Goal: Transaction & Acquisition: Purchase product/service

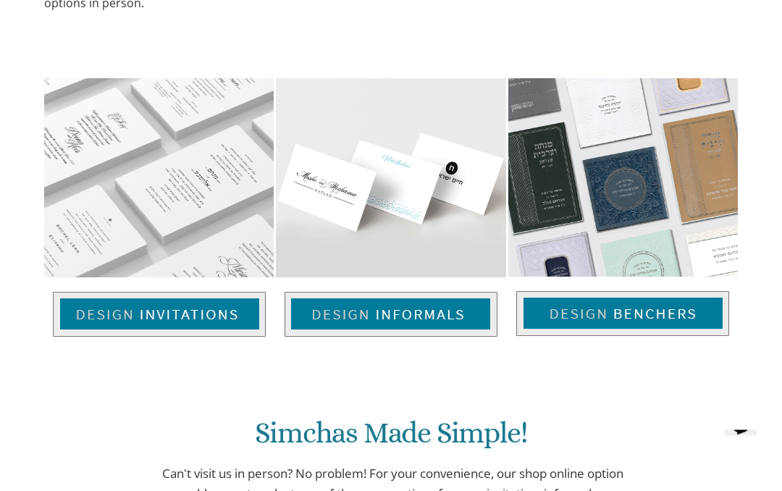
scroll to position [874, 0]
click at [149, 292] on img at bounding box center [159, 314] width 213 height 45
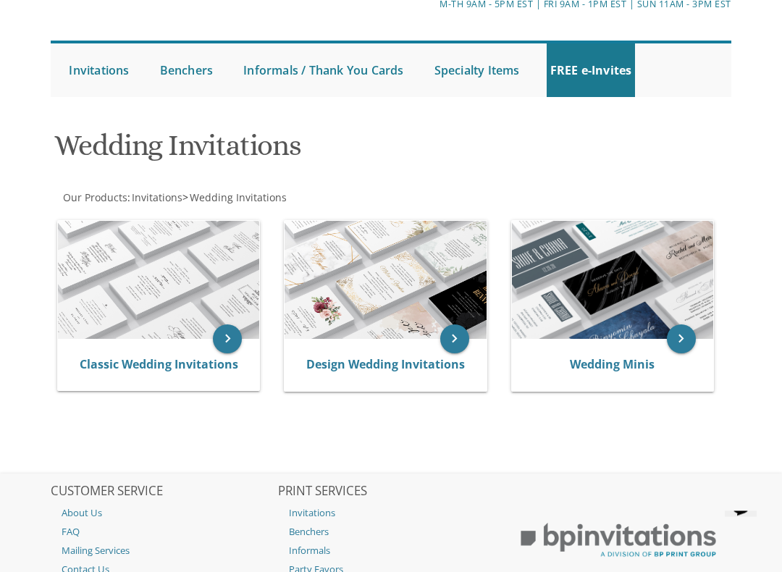
scroll to position [111, 0]
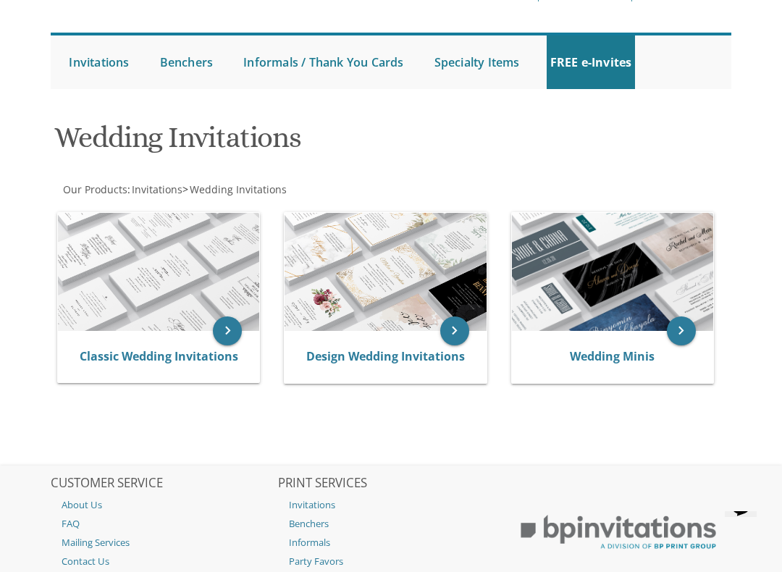
click at [99, 354] on link "Classic Wedding Invitations" at bounding box center [159, 356] width 158 height 16
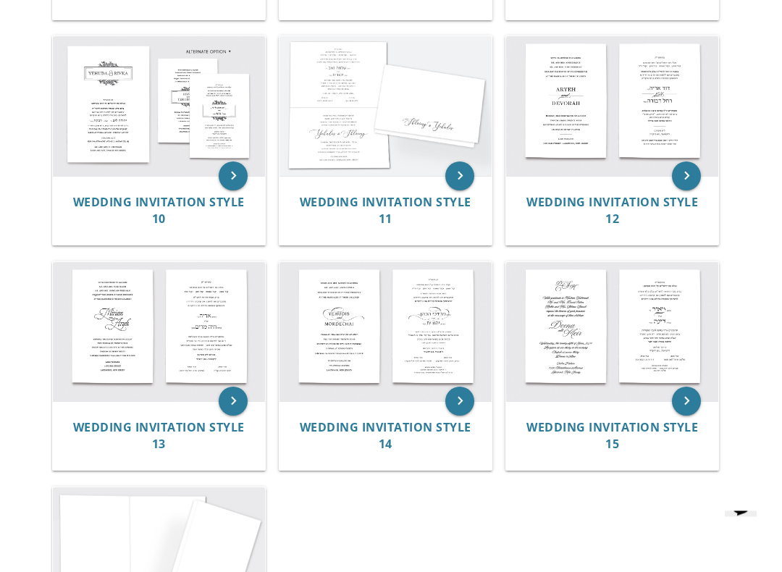
scroll to position [1024, 0]
click at [354, 355] on img at bounding box center [385, 332] width 212 height 140
click at [335, 329] on img at bounding box center [385, 332] width 212 height 140
click at [360, 419] on span "Wedding Invitation Style 14" at bounding box center [386, 435] width 172 height 33
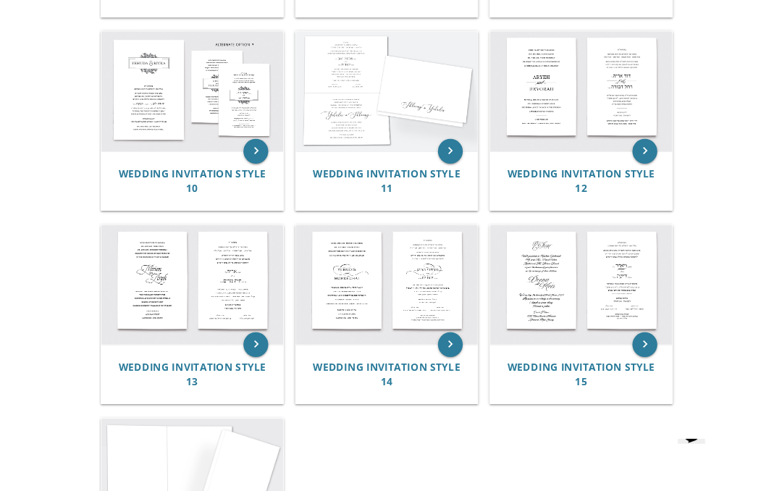
scroll to position [1065, 0]
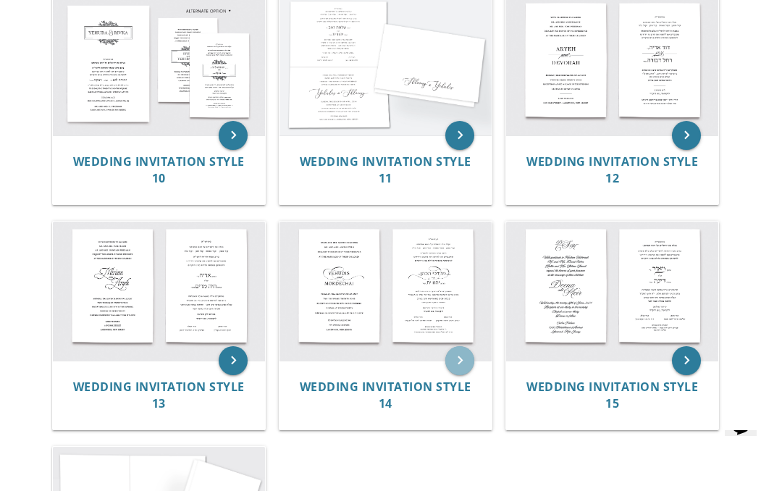
click at [464, 365] on icon "keyboard_arrow_right" at bounding box center [459, 360] width 29 height 29
click at [368, 361] on img at bounding box center [385, 291] width 212 height 140
click at [364, 361] on img at bounding box center [385, 291] width 212 height 140
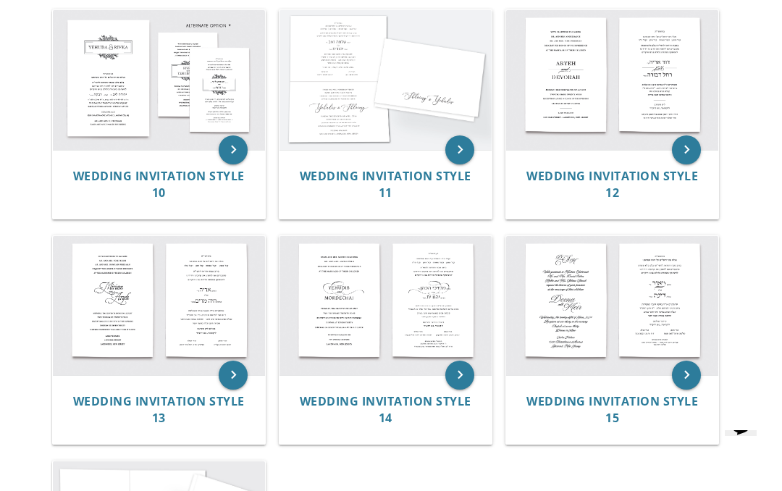
click at [510, 357] on img at bounding box center [612, 306] width 212 height 140
click at [449, 381] on icon "keyboard_arrow_right" at bounding box center [459, 374] width 29 height 29
click at [479, 342] on img at bounding box center [385, 306] width 212 height 140
click at [467, 362] on icon "keyboard_arrow_right" at bounding box center [459, 374] width 29 height 29
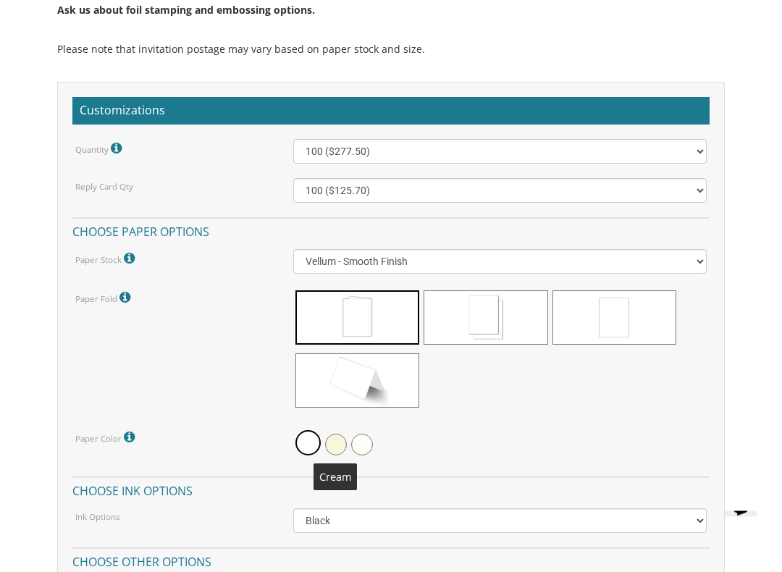
scroll to position [1248, 0]
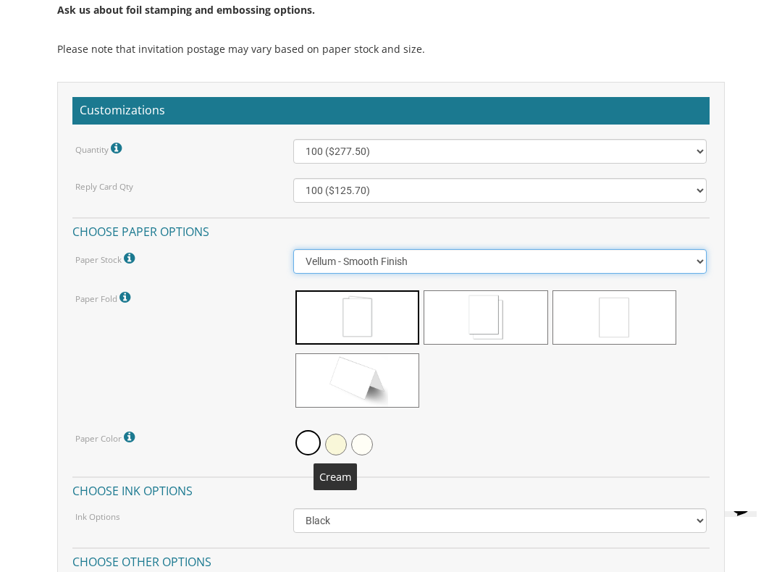
click at [691, 250] on select "Vellum - Smooth Finish Linen - Subtle Embossed Crosshatch Texture Silk - Soft, …" at bounding box center [500, 261] width 414 height 25
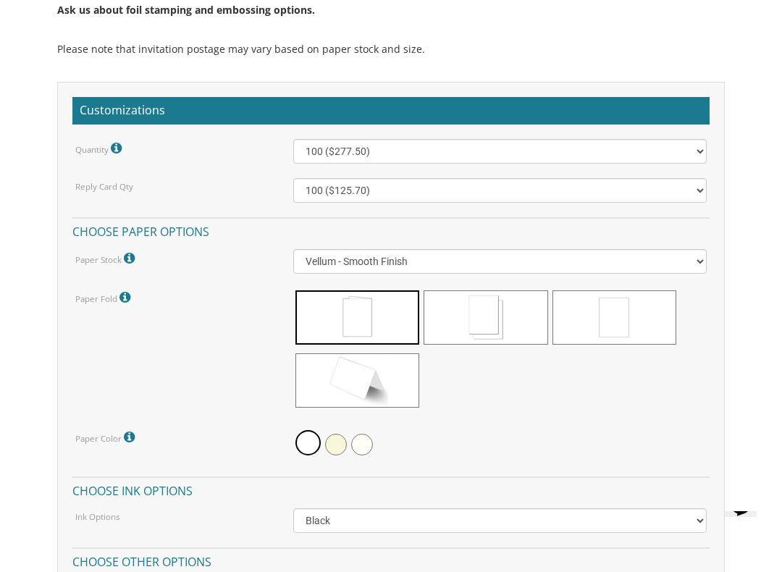
click at [740, 352] on div "Invitations > Wedding Invitations > Classic Wedding Invitations Wedding Invitat…" at bounding box center [390, 281] width 703 height 2617
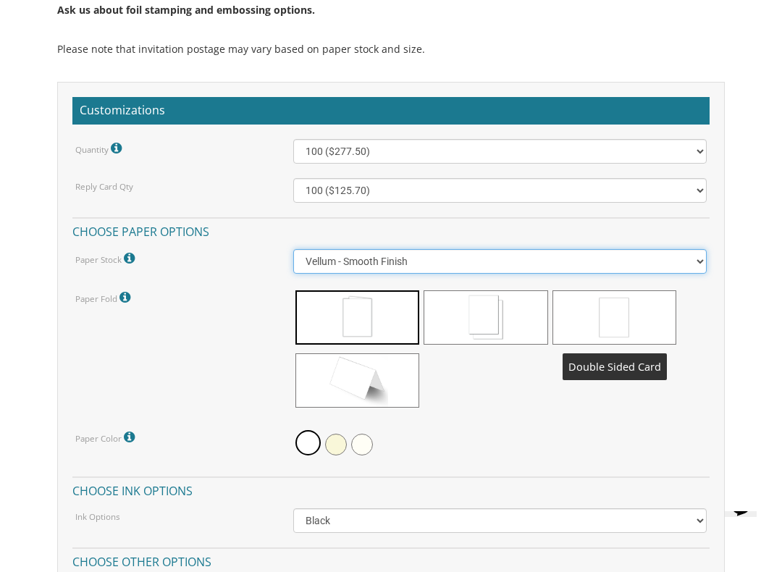
click at [664, 261] on select "Vellum - Smooth Finish Linen - Subtle Embossed Crosshatch Texture Silk - Soft, …" at bounding box center [500, 261] width 414 height 25
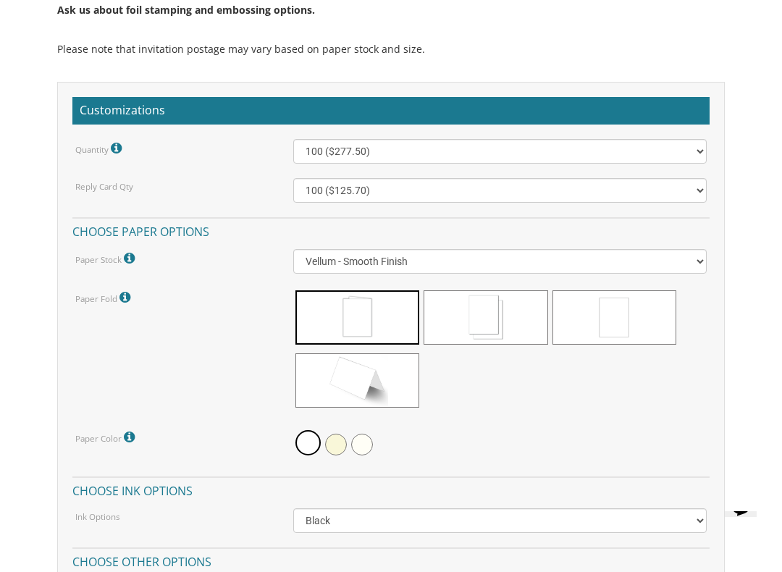
click at [669, 404] on div at bounding box center [500, 350] width 414 height 125
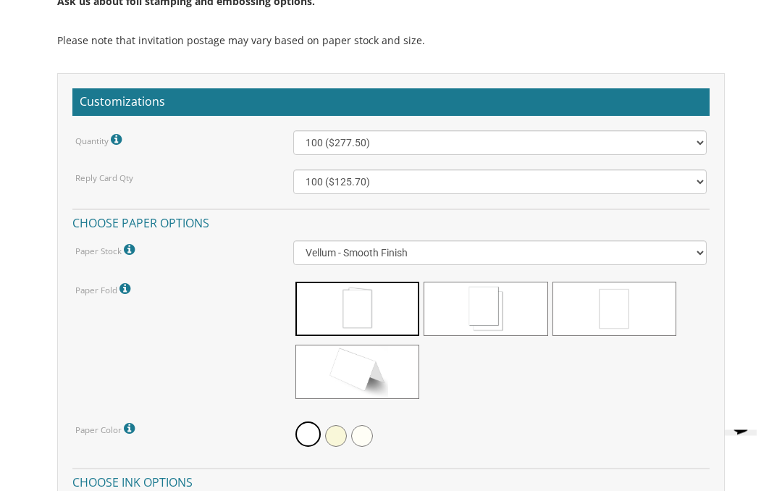
scroll to position [1256, 0]
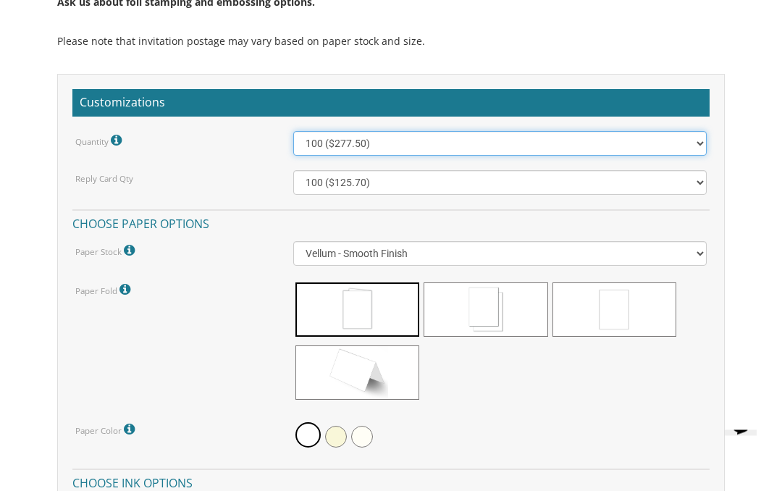
click at [688, 140] on select "100 ($277.50) 200 ($330.45) 300 ($380.65) 400 ($432.70) 500 ($482.10) 600 ($534…" at bounding box center [500, 144] width 414 height 25
select select "1000"
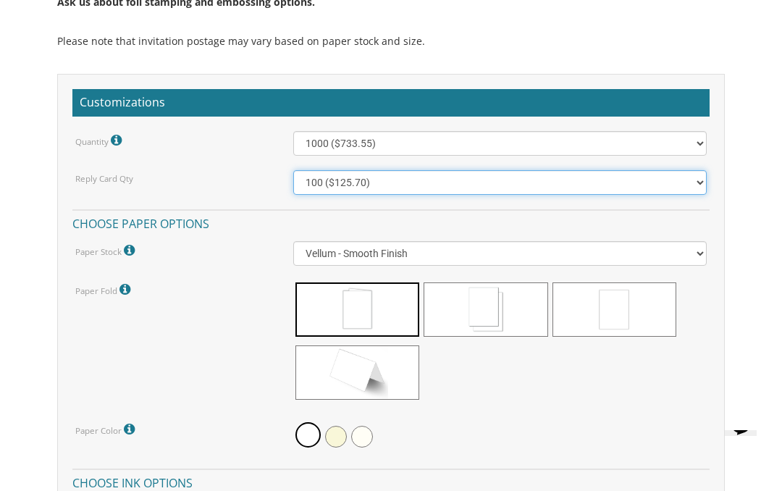
click at [690, 171] on select "100 ($125.70) 200 ($150.60) 300 ($177.95) 400 ($270.70) 500 ($225.30) 600 ($249…" at bounding box center [500, 182] width 414 height 25
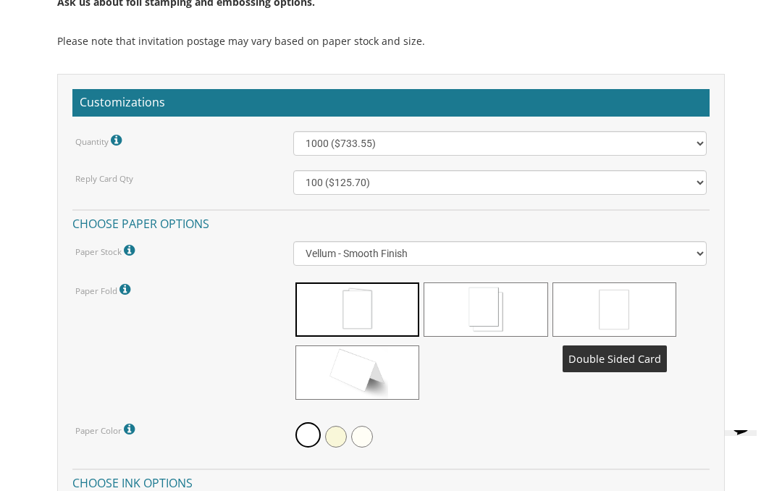
click at [643, 308] on span at bounding box center [614, 309] width 124 height 54
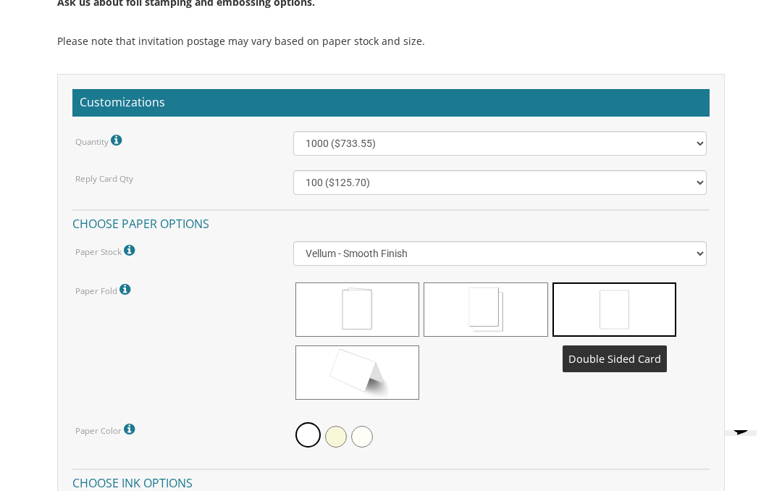
click at [625, 300] on span at bounding box center [614, 309] width 124 height 54
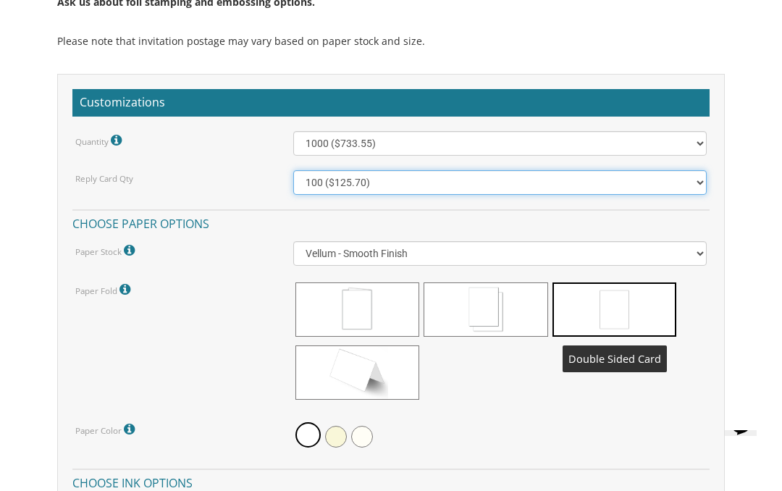
click at [694, 187] on select "100 ($125.70) 200 ($150.60) 300 ($177.95) 400 ($270.70) 500 ($225.30) 600 ($249…" at bounding box center [500, 182] width 414 height 25
select select "500"
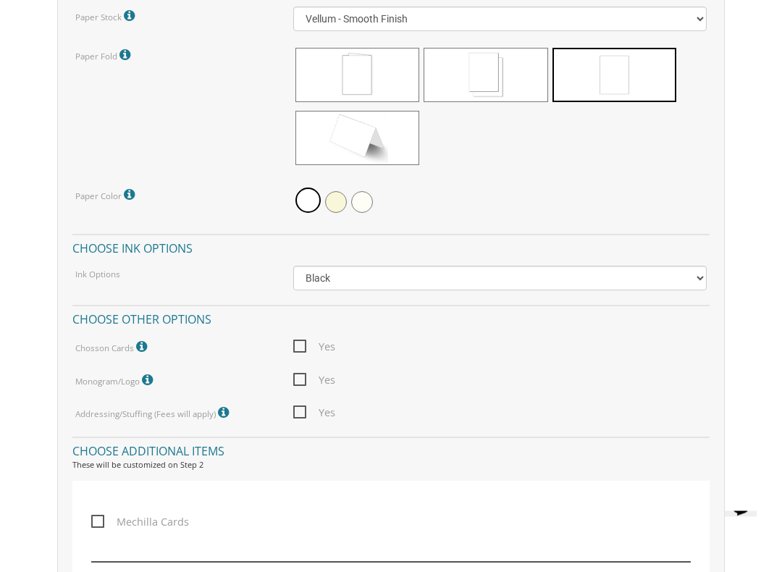
scroll to position [1491, 0]
click at [301, 337] on span "Yes" at bounding box center [314, 346] width 42 height 18
click at [301, 340] on input "Yes" at bounding box center [297, 344] width 9 height 9
checkbox input "true"
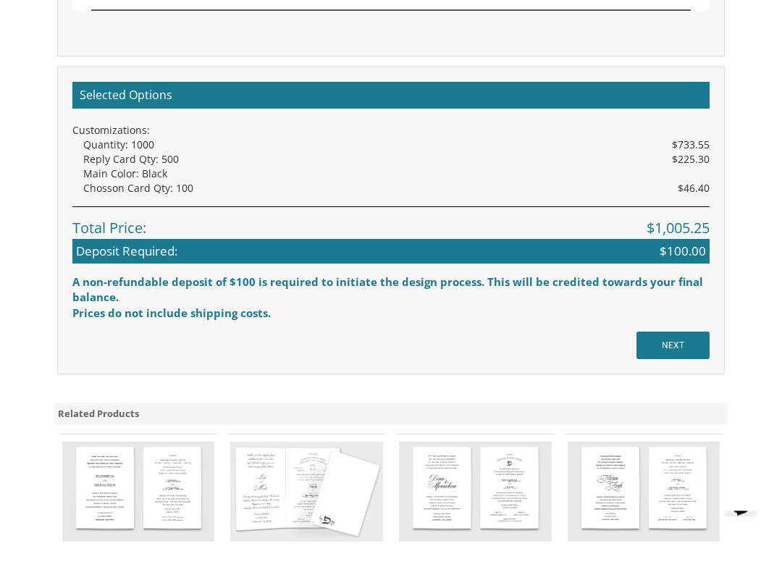
scroll to position [2280, 0]
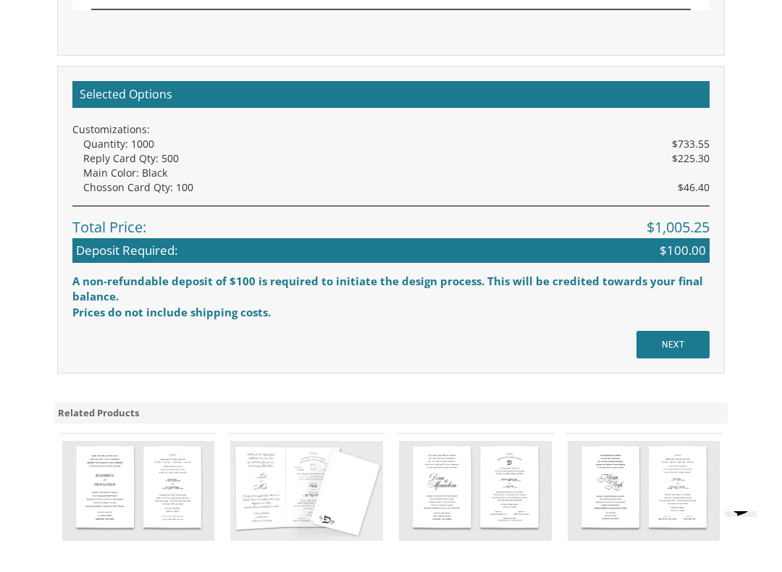
click at [687, 335] on input "NEXT" at bounding box center [672, 345] width 73 height 28
click at [682, 331] on input "NEXT" at bounding box center [672, 345] width 73 height 28
click at [668, 331] on input "NEXT" at bounding box center [672, 345] width 73 height 28
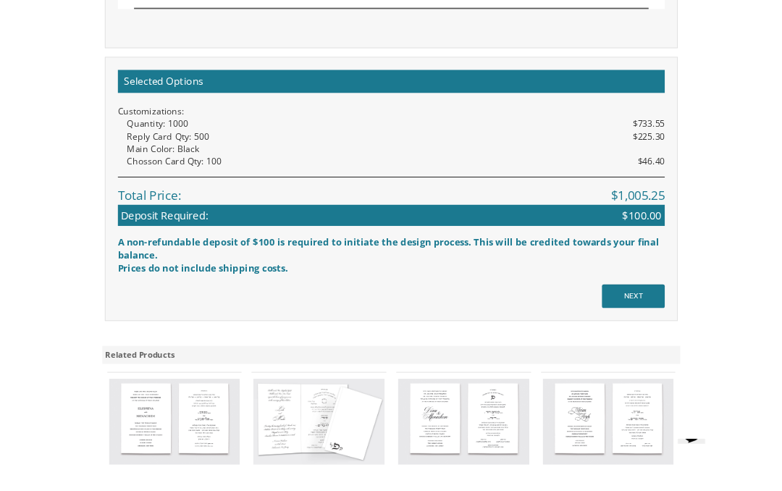
scroll to position [2320, 0]
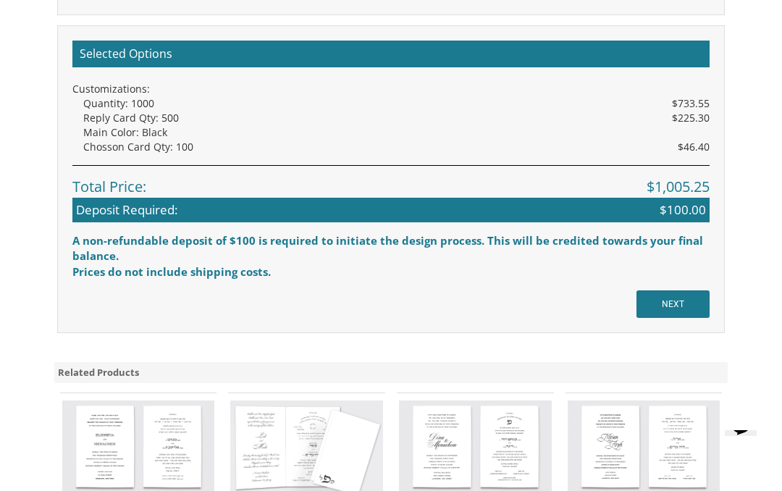
click at [676, 300] on input "NEXT" at bounding box center [672, 304] width 73 height 28
click at [693, 278] on div "Selected Options Customizations: Quantity: 1000 $733.55 Reply Card Qty: 500 $22…" at bounding box center [391, 179] width 668 height 308
click at [680, 290] on input "NEXT" at bounding box center [672, 304] width 73 height 28
click at [694, 290] on input "NEXT" at bounding box center [672, 304] width 73 height 28
click at [682, 290] on input "NEXT" at bounding box center [672, 304] width 73 height 28
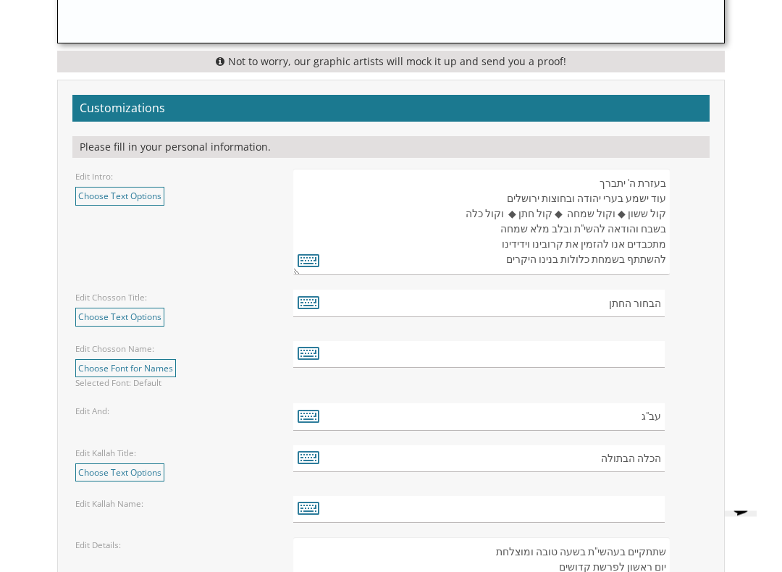
scroll to position [1550, 0]
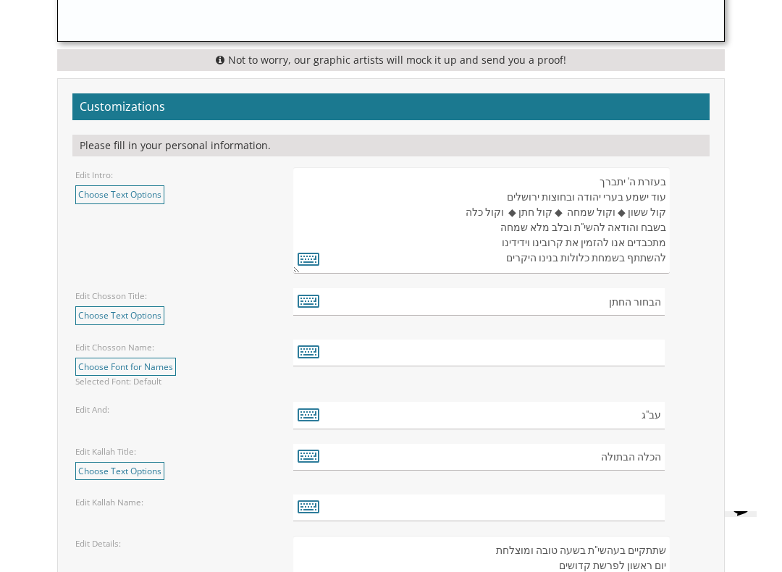
click at [120, 371] on link "Choose Font for Names" at bounding box center [125, 367] width 101 height 18
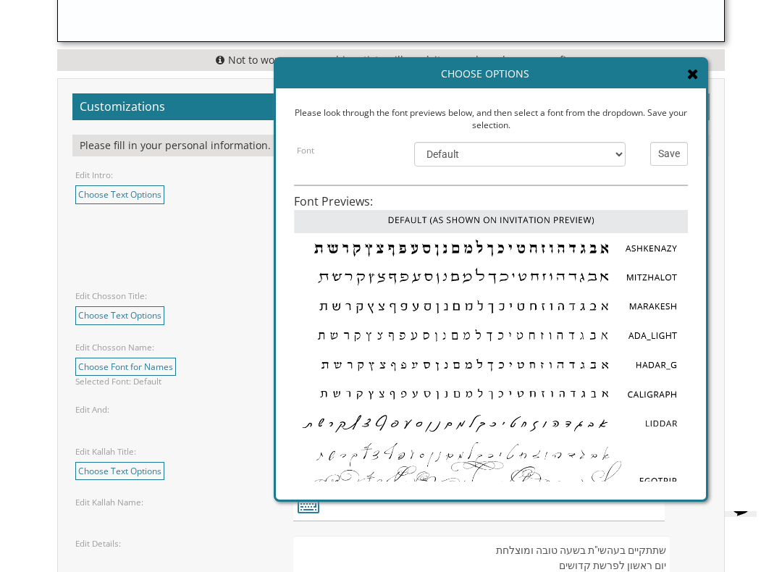
scroll to position [11, 0]
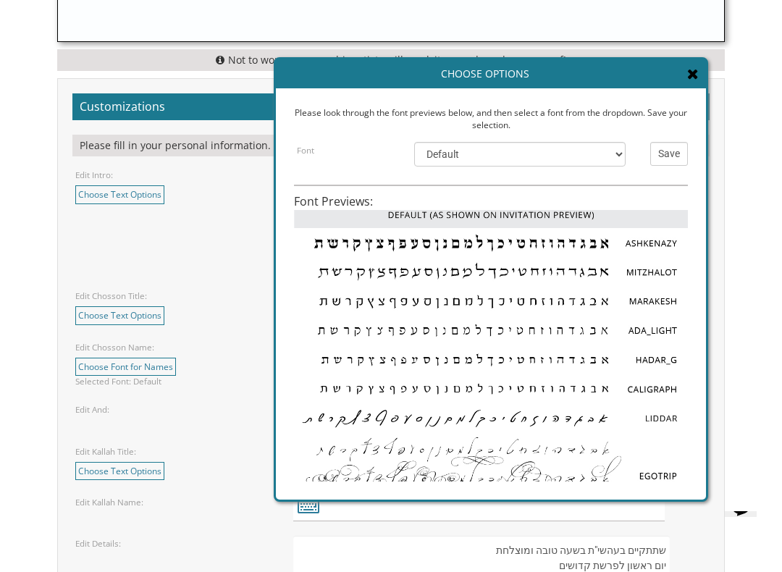
click at [697, 73] on icon at bounding box center [693, 74] width 12 height 14
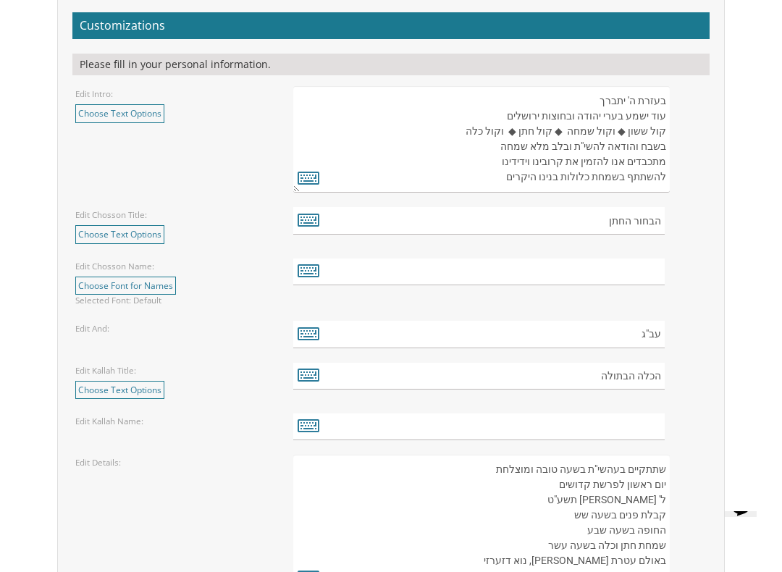
scroll to position [1632, 0]
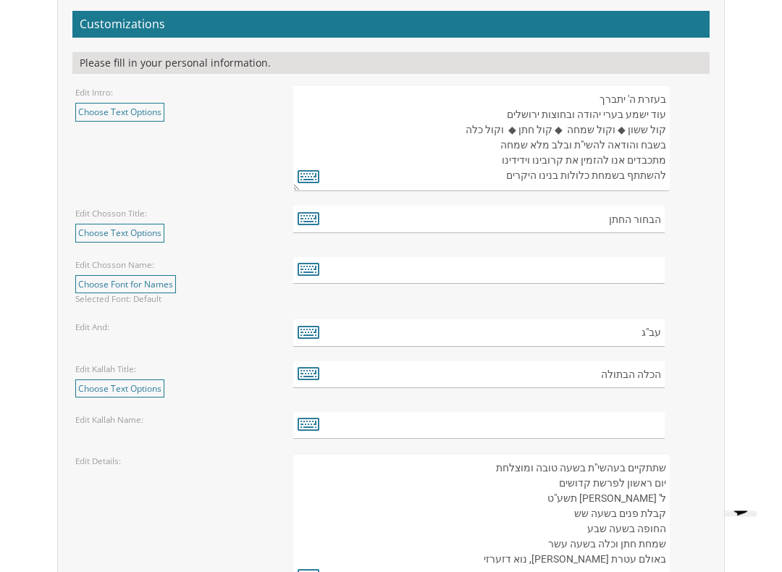
click at [693, 392] on div "Edit Kallah Title: Choose Text Options הכלה select הכלה הבתולה select הכלה הבתו…" at bounding box center [390, 380] width 653 height 36
click at [646, 266] on input "text" at bounding box center [478, 271] width 371 height 27
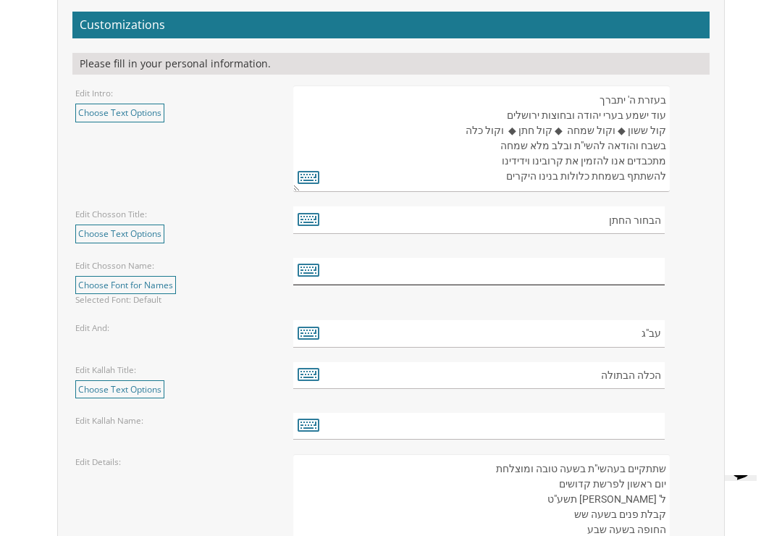
type input "צ"
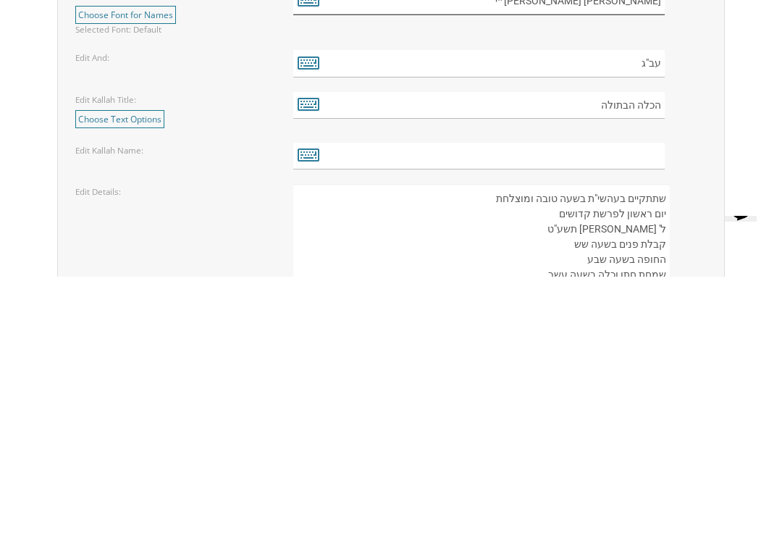
scroll to position [1658, 0]
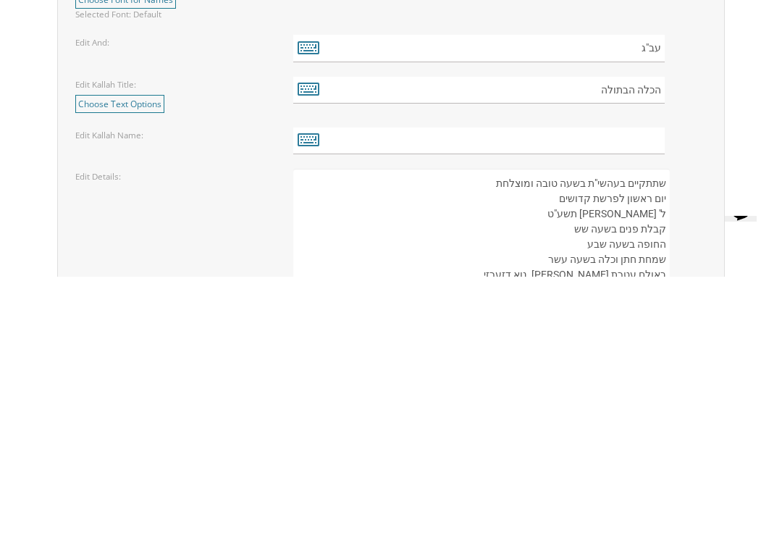
type input "[PERSON_NAME] [PERSON_NAME]״י"
click at [635, 386] on input "text" at bounding box center [478, 399] width 371 height 27
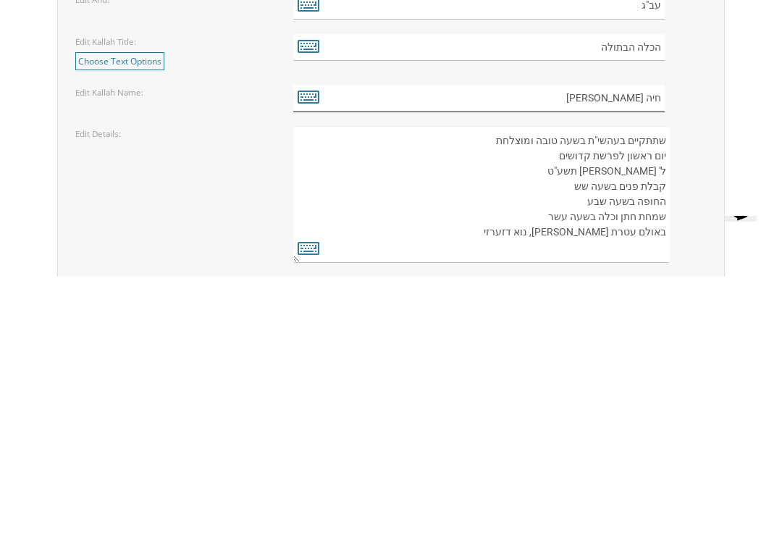
scroll to position [1702, 0]
type input "חיה עלקא באבא"
click at [557, 384] on textarea "שתתקיים בעהשי"ת בשעה טובה ומוצלחת יום ראשון לפרשת קדושים ל' ניסן תשע"ט קבלת פני…" at bounding box center [481, 452] width 376 height 137
click at [562, 384] on textarea "שתתקיים בעהשי"ת בשעה טובה ומוצלחת יום ראשון לפרשת קדושים ל' ניסן תשע"ט קבלת פני…" at bounding box center [481, 452] width 376 height 137
click at [661, 384] on textarea "שתתקיים בעהשי"ת בשעה טובה ומוצלחת יום ראשון לפרשת קדושים ל' ניסן תשע"ט קבלת פני…" at bounding box center [481, 452] width 376 height 137
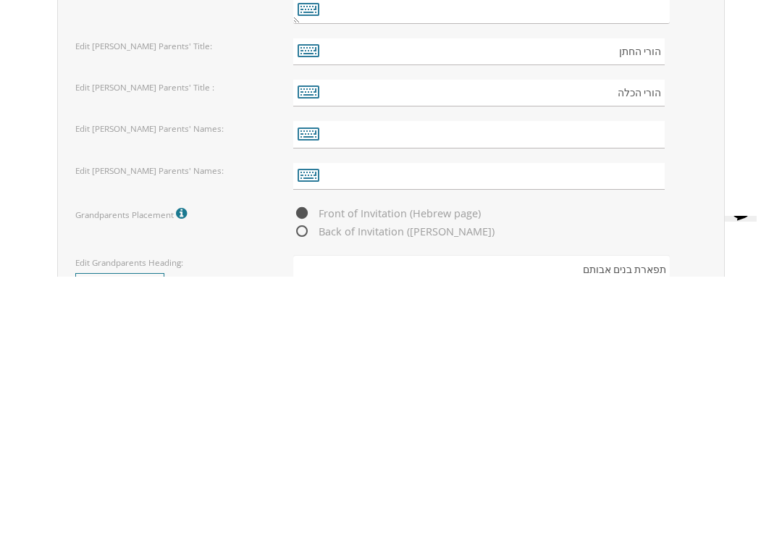
scroll to position [1940, 0]
type textarea "שתתקיים בעהשי"ת בשעה טובה ומוצלחת יום ראשון לפרשת לך לך ל' ניסן תשע"ט קבלת פנים…"
click at [545, 297] on input "הורי החתן" at bounding box center [478, 310] width 371 height 27
click at [640, 379] on input "text" at bounding box center [478, 392] width 371 height 27
type input "אברהם וקרן פלדמן"
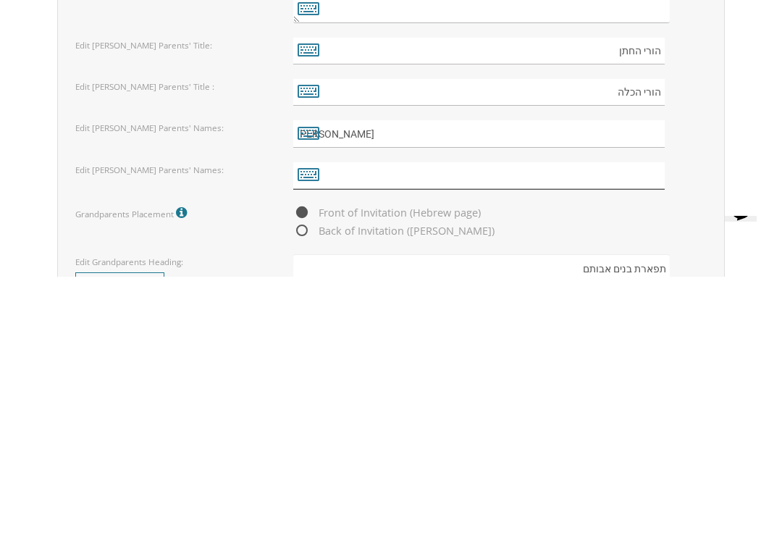
click at [656, 421] on input "text" at bounding box center [478, 434] width 371 height 27
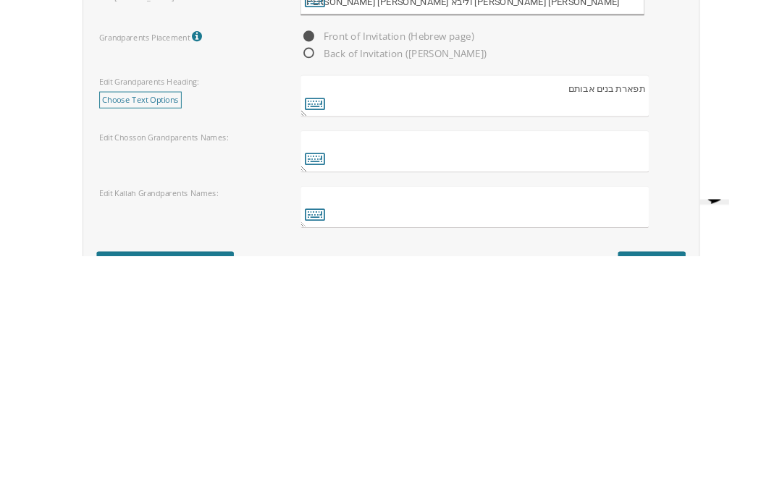
scroll to position [2123, 0]
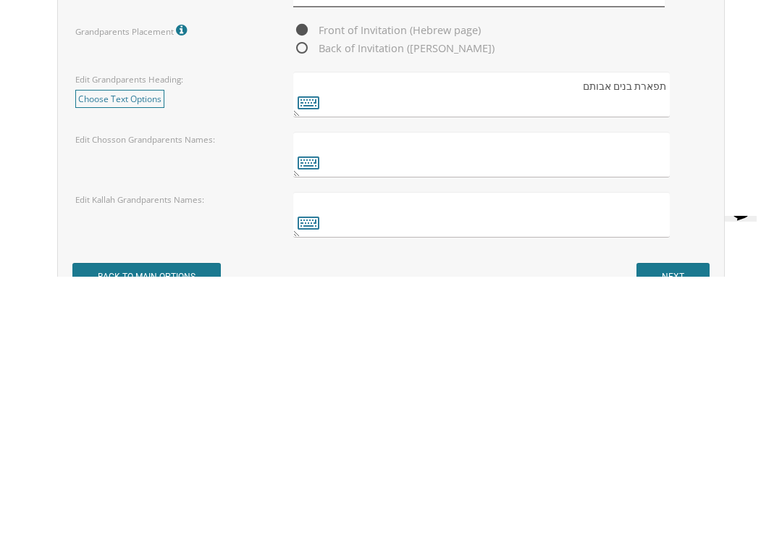
type input "יעקב דוד וליבא מלכה וסרמן"
click at [639, 391] on textarea at bounding box center [481, 414] width 376 height 46
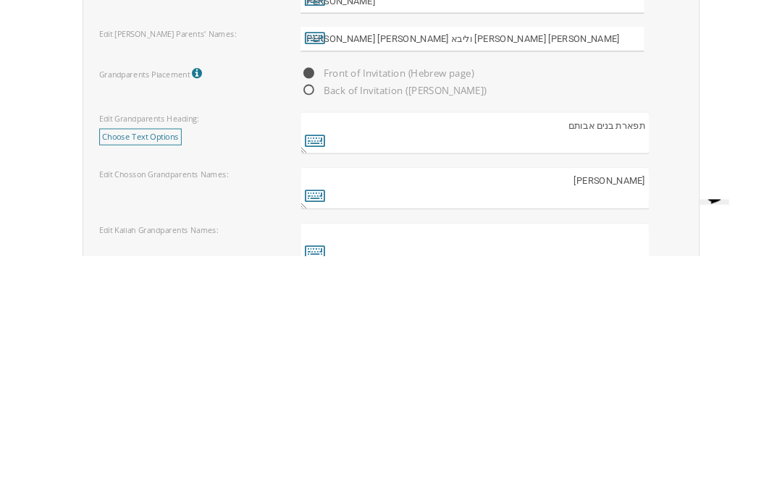
scroll to position [2100, 0]
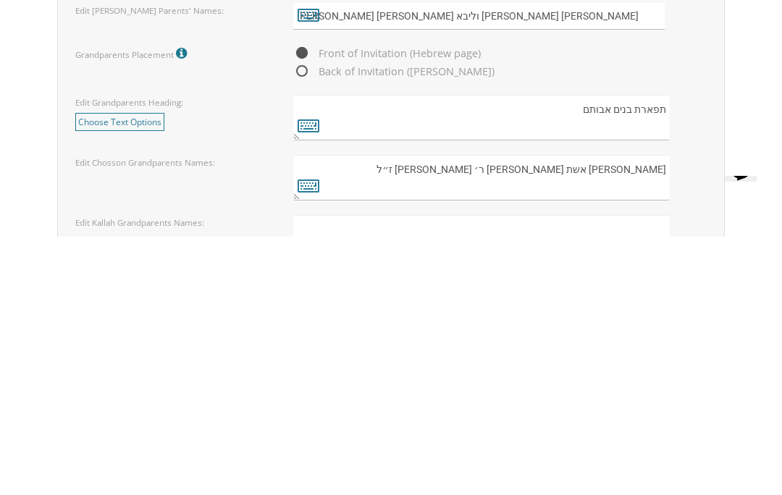
click at [653, 413] on textarea "מרת מלכה פלדמן אשת המנוח ר׳ הרשל קלמן ז״ל" at bounding box center [481, 436] width 376 height 46
click at [715, 353] on div "תפארת בנים אבותם" at bounding box center [500, 376] width 436 height 46
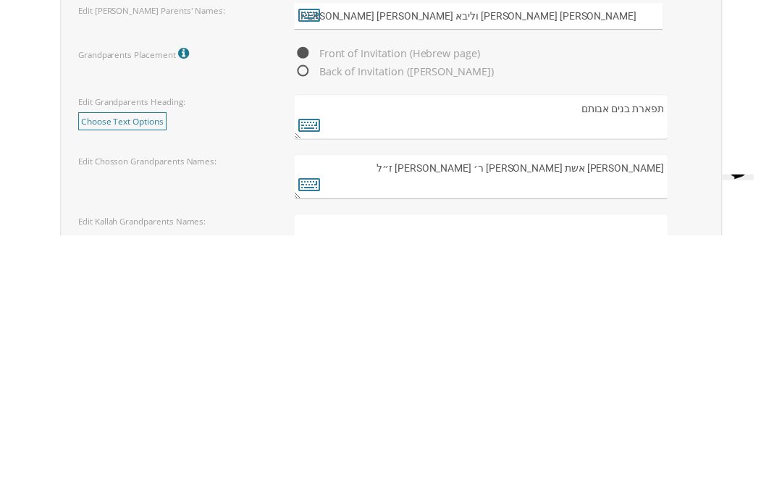
scroll to position [2359, 0]
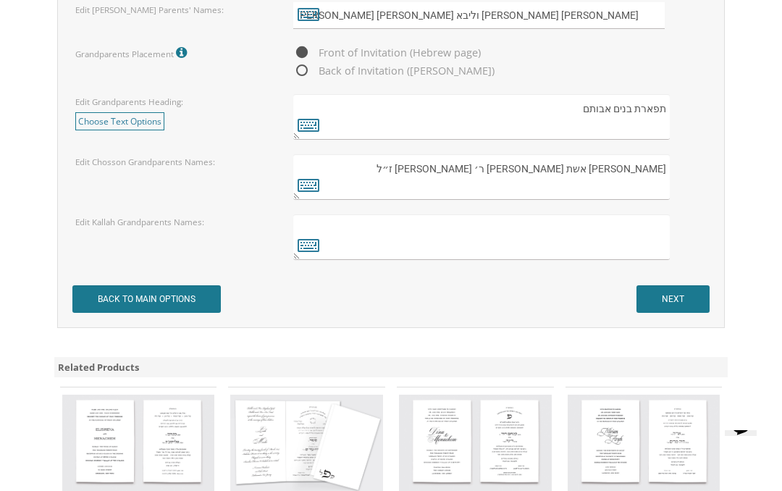
click at [646, 182] on textarea "מרת מלכה פלדמן אשת המנוח ר׳ הרשל קלמן ז״ל" at bounding box center [481, 177] width 376 height 46
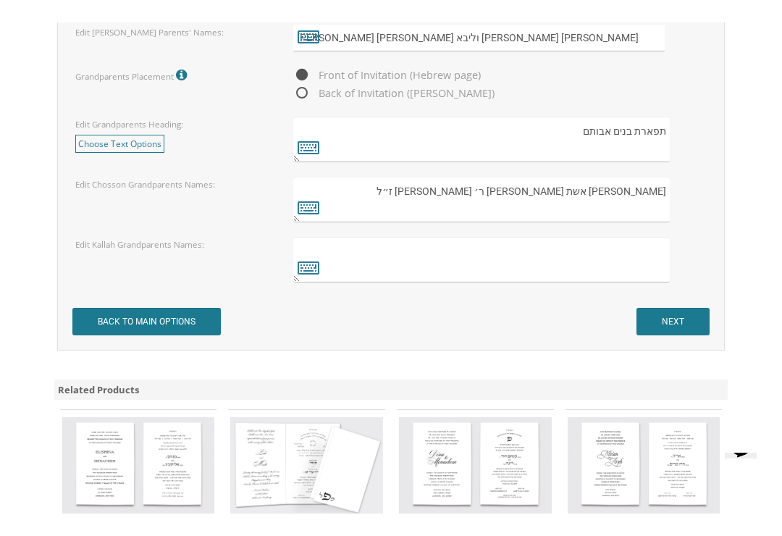
scroll to position [2359, 0]
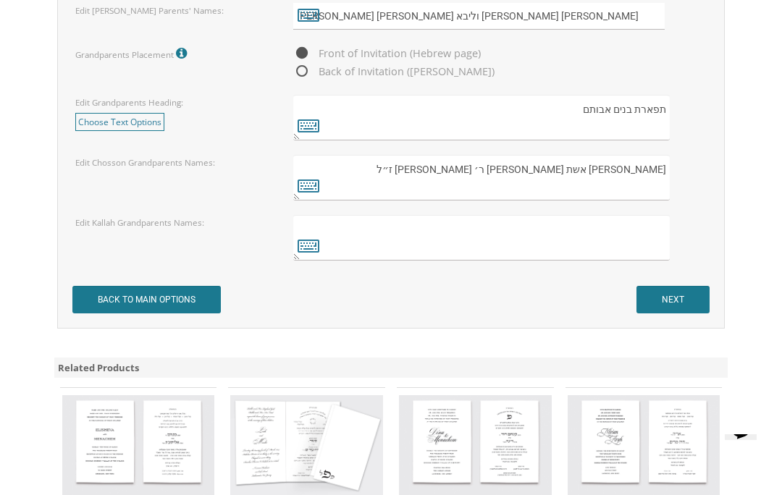
click at [655, 180] on textarea "מרת מלכה פלדמן אשת המנוח ר׳ הרשל קלמן ז״ל" at bounding box center [481, 178] width 376 height 46
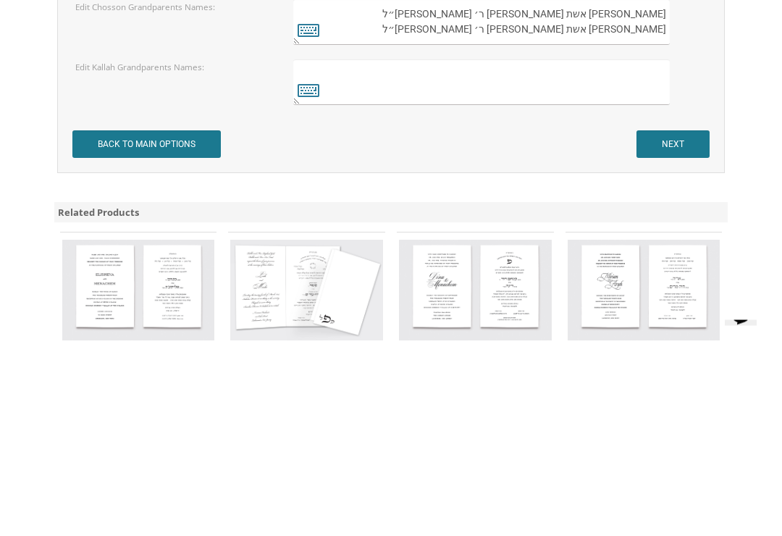
type textarea "מרת מלכה פלדמן אשת המנוח ר׳ הרשל קלמן ז״ל מרת ציפי אלון אשת המנוח ר׳ מאיר ז״ל"
click at [648, 215] on textarea at bounding box center [481, 238] width 376 height 46
type textarea "הרב פיינח"
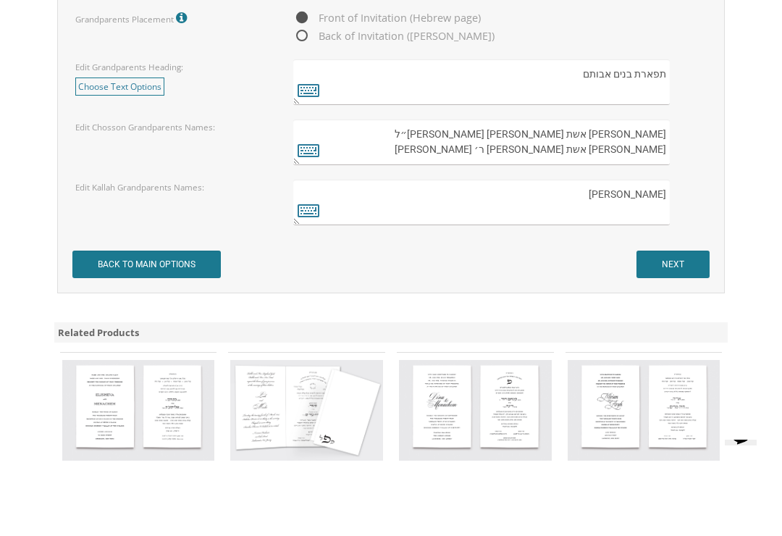
type textarea "מרת מלכה פלדמן אשת המנוח ר׳ הרשל קלמן ז״ל מרת ציפי אלון אשת המנוח ר׳ מאיר ז"
click at [617, 215] on textarea "הרב פיינח" at bounding box center [481, 238] width 376 height 46
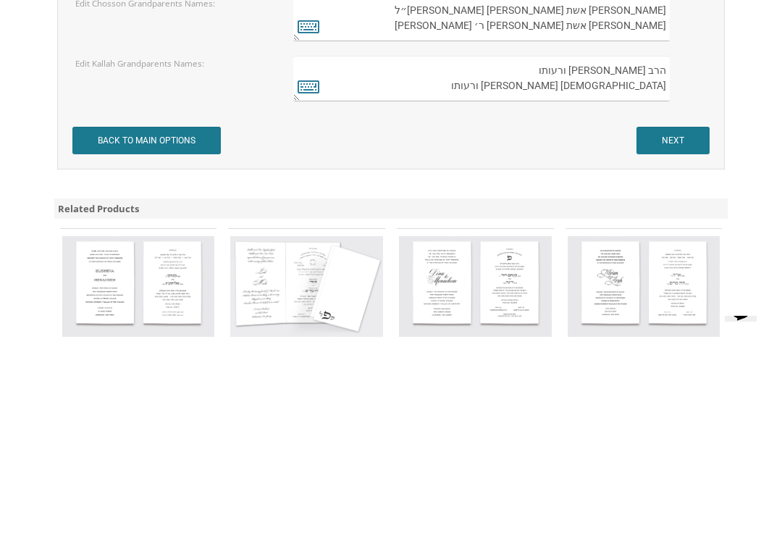
type textarea "הרב פינחס וסרמן ורעותו הרב נפתלי קמפלר ורעותו"
click at [683, 286] on input "NEXT" at bounding box center [672, 300] width 73 height 28
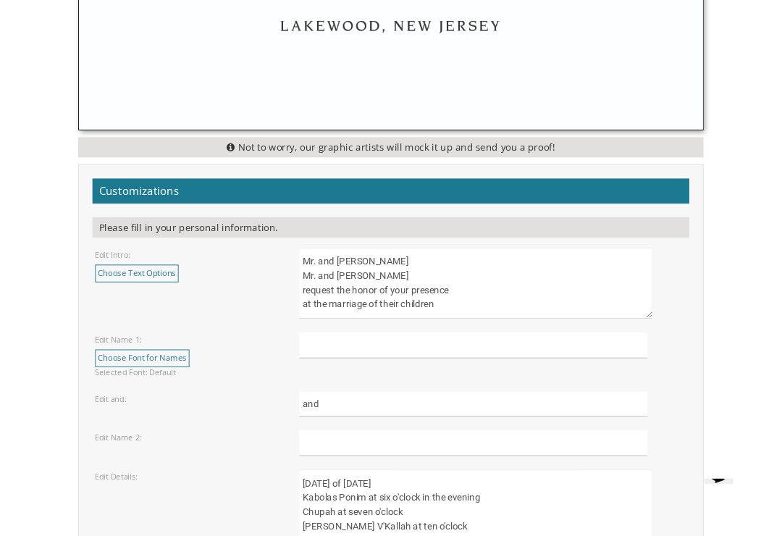
scroll to position [1464, 0]
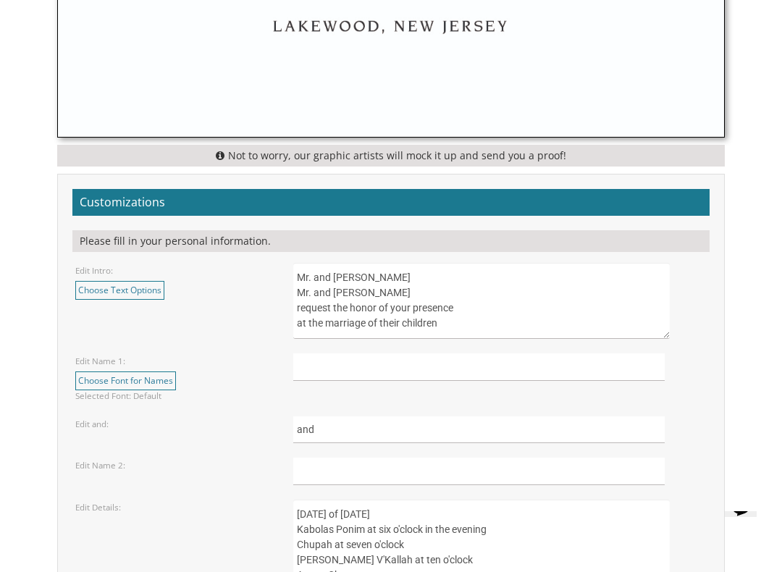
click at [433, 275] on textarea "Mr. and Mrs. Yossi Schwartz Mr. and Mrs. Yaakov Friedman request the honor of y…" at bounding box center [481, 301] width 376 height 76
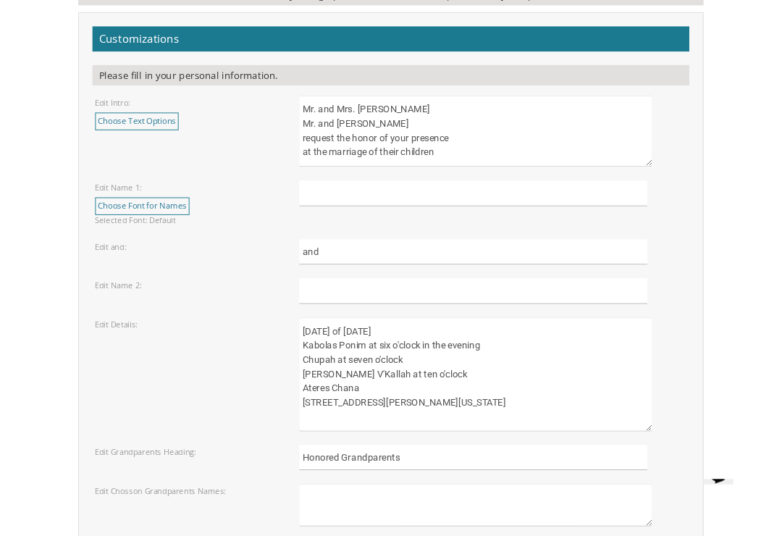
scroll to position [1624, 0]
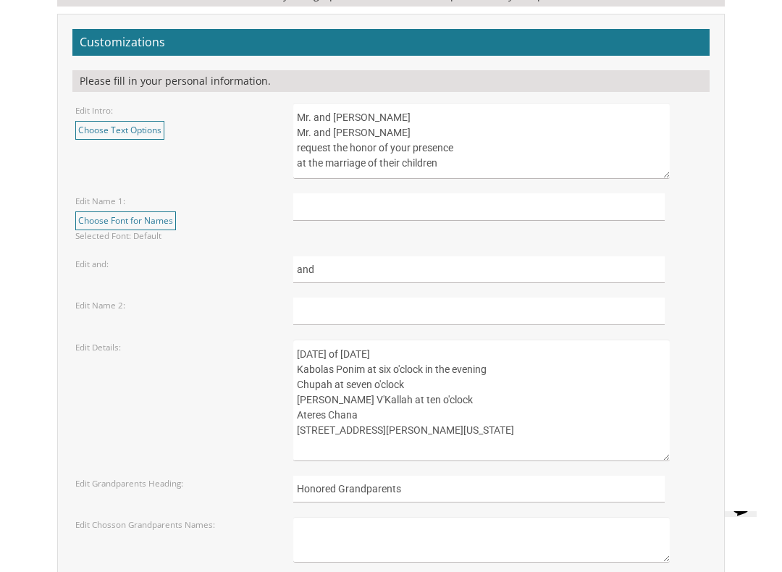
click at [322, 131] on textarea "Mr. and Mrs. Yossi Schwartz Mr. and Mrs. Yaakov Friedman request the honor of y…" at bounding box center [481, 141] width 376 height 76
click at [468, 129] on textarea "Mr. and Mrs. Yossi Schwartz Mr. and Mrs. Yaakov Friedman request the honor of y…" at bounding box center [481, 141] width 376 height 76
type textarea "Mr. and Mrs. Avraham Feldman Rabbi and Mrs. Yacov Dovid request the honor of yo…"
click at [327, 210] on input "text" at bounding box center [478, 206] width 371 height 27
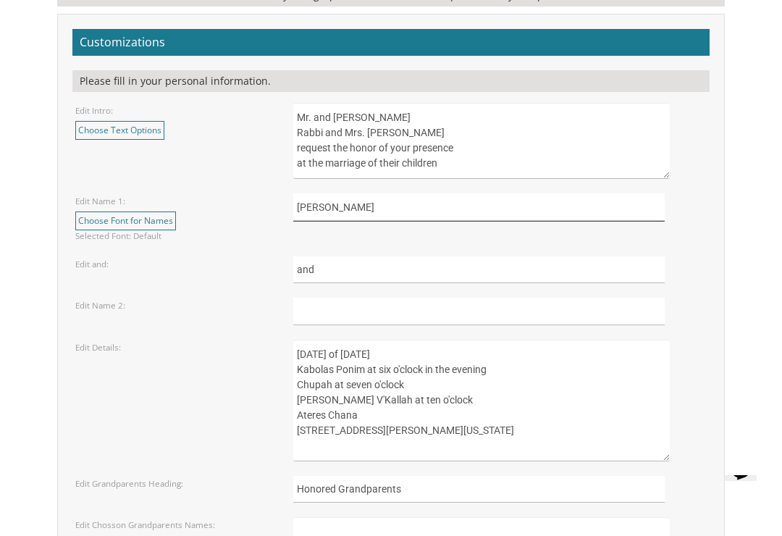
type input "Menachem"
click at [324, 304] on input "text" at bounding box center [478, 310] width 371 height 27
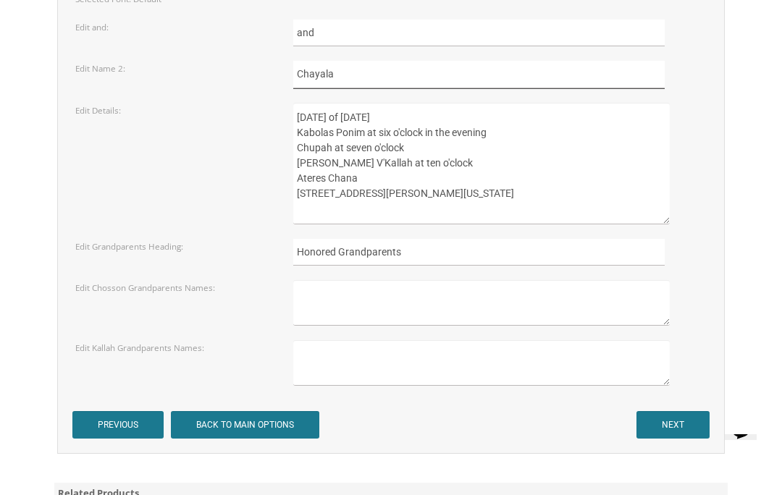
scroll to position [1859, 0]
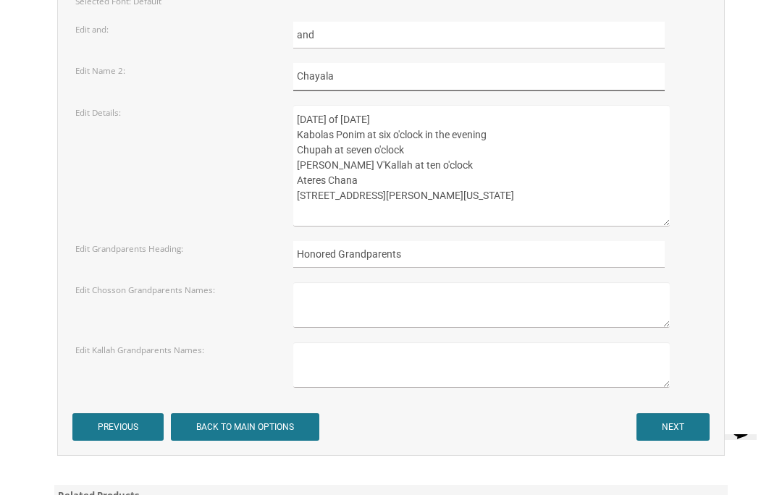
type input "Chayala"
click at [390, 117] on textarea "Sunday, the eighth of May, 2016 Kabolas Ponim at six o'clock in the evening Chu…" at bounding box center [481, 166] width 376 height 122
click at [443, 119] on textarea "Sunday, the eighth of May, 2016 Kabolas Ponim at six o'clock in the evening Chu…" at bounding box center [481, 166] width 376 height 122
click at [445, 108] on textarea "Sunday, the eighth of May, 2016 Kabolas Ponim at six o'clock in the evening Chu…" at bounding box center [481, 166] width 376 height 122
click at [491, 112] on textarea "Sunday, the eighth of May, 2016 Kabolas Ponim at six o'clock in the evening Chu…" at bounding box center [481, 166] width 376 height 122
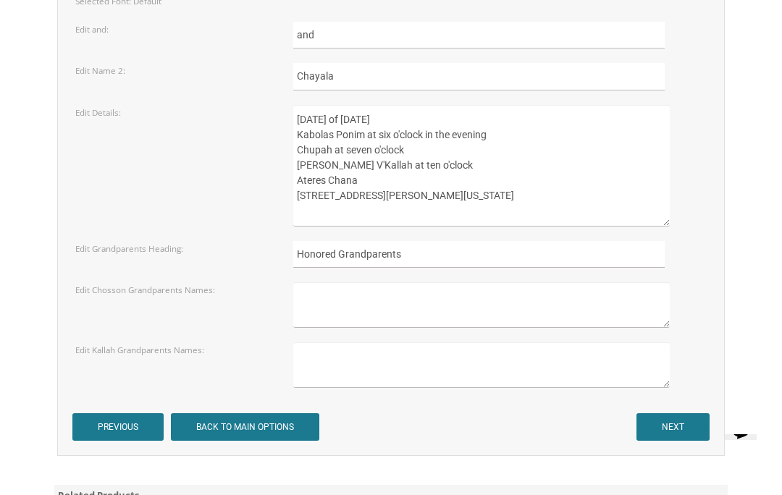
click at [371, 177] on textarea "Sunday, the eighth of May, 2016 Kabolas Ponim at six o'clock in the evening Chu…" at bounding box center [481, 166] width 376 height 122
click at [402, 195] on textarea "Sunday, the eighth of May, 2016 Kabolas Ponim at six o'clock in the evening Chu…" at bounding box center [481, 166] width 376 height 122
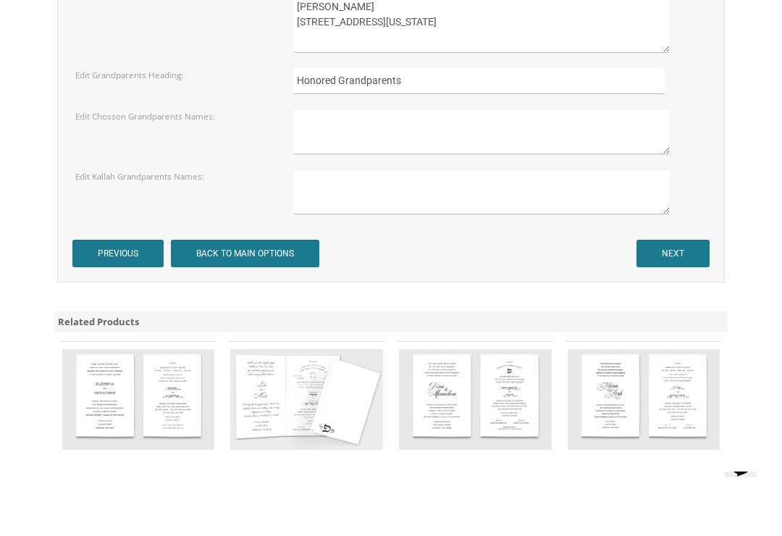
scroll to position [2036, 0]
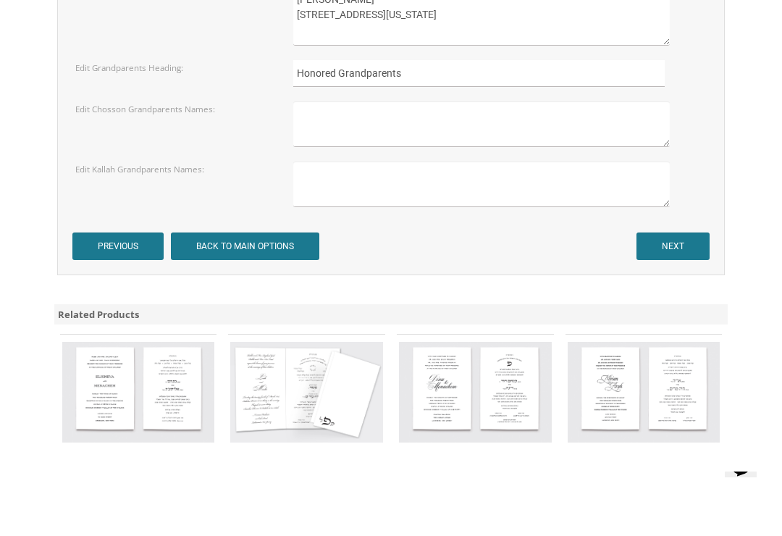
type textarea "Sunday, the twenty sixth of October, 2025 Kabolas Ponim at six o'clock in the e…"
click at [674, 236] on input "NEXT" at bounding box center [672, 250] width 73 height 28
click at [677, 236] on input "NEXT" at bounding box center [672, 250] width 73 height 28
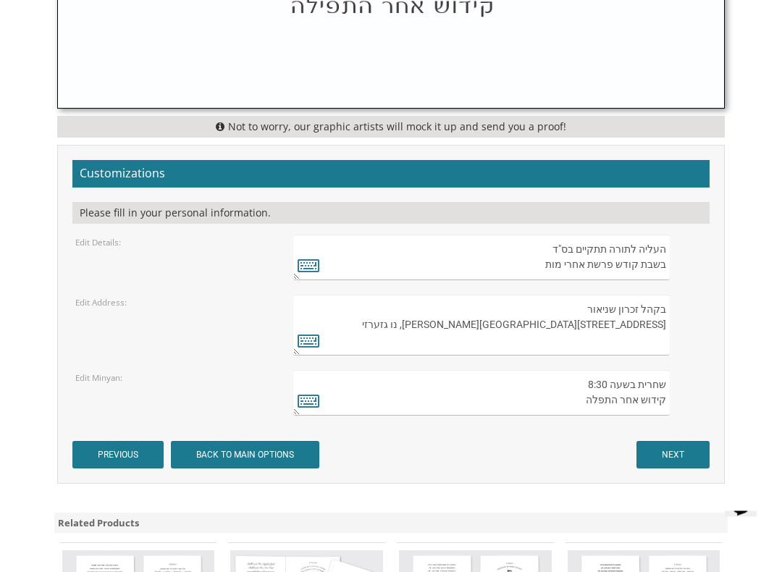
scroll to position [935, 0]
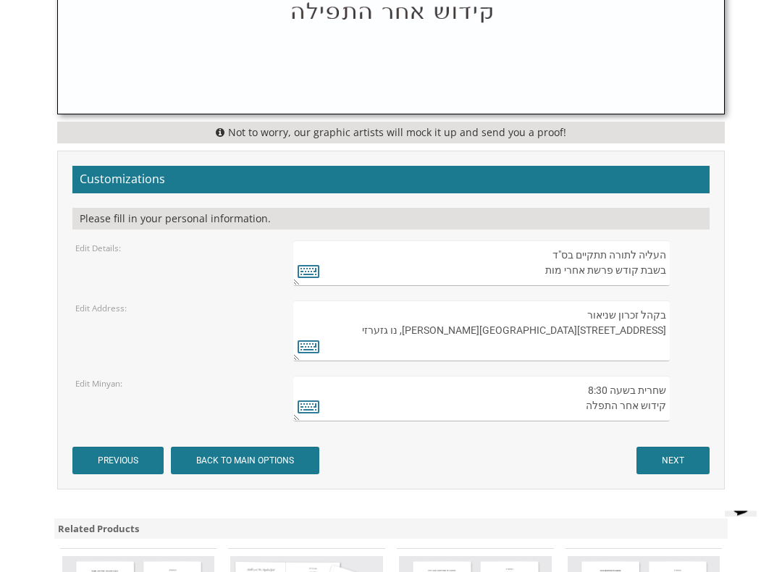
click at [685, 439] on form "Customizations Please fill in your personal information. Edit Details: Edit Add…" at bounding box center [391, 320] width 638 height 308
click at [677, 450] on input "NEXT" at bounding box center [672, 461] width 73 height 28
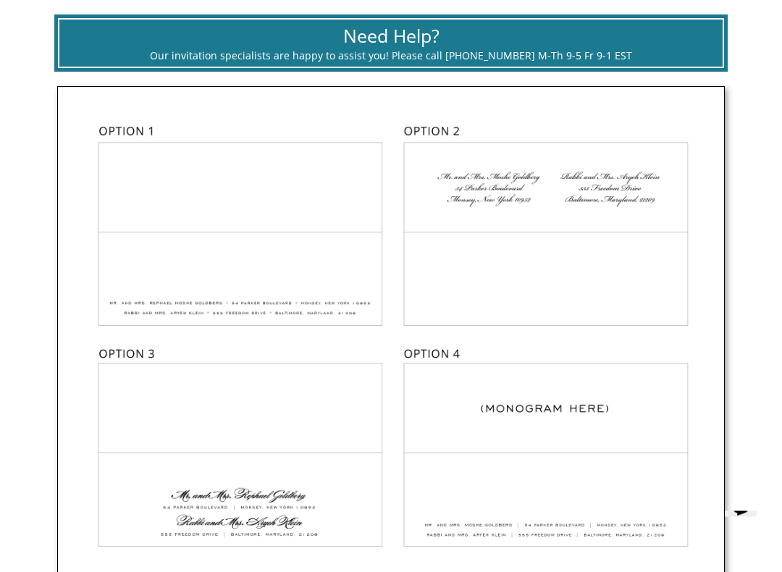
scroll to position [484, 0]
click at [284, 244] on img at bounding box center [391, 336] width 667 height 499
click at [317, 242] on img at bounding box center [391, 336] width 667 height 499
click at [269, 255] on img at bounding box center [391, 336] width 667 height 499
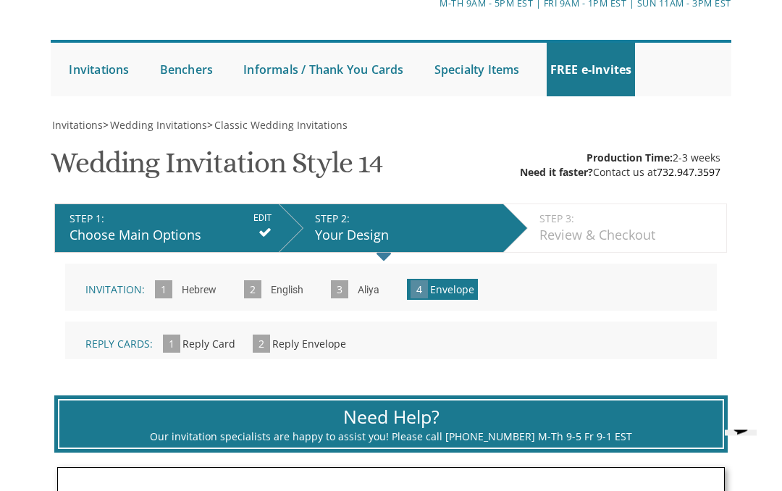
scroll to position [0, 0]
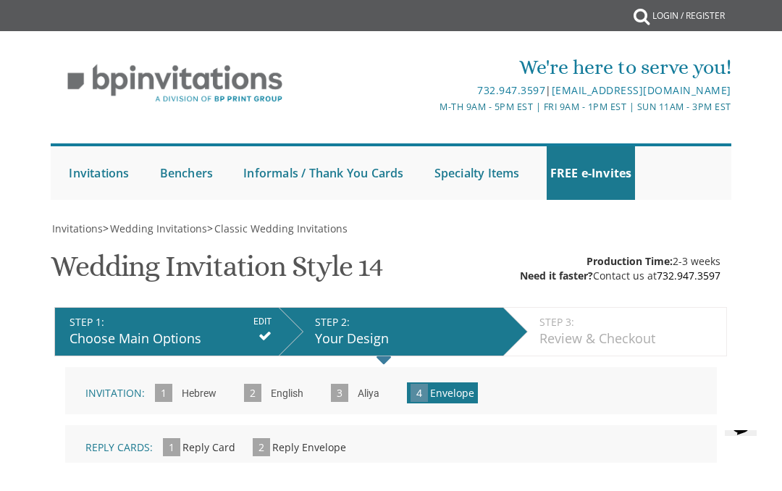
click at [596, 415] on div "Invitation: 1 Hebrew » 2 English » 3 Aliya » 4 Envelope » Reply Cards: 1 Reply …" at bounding box center [390, 415] width 651 height 96
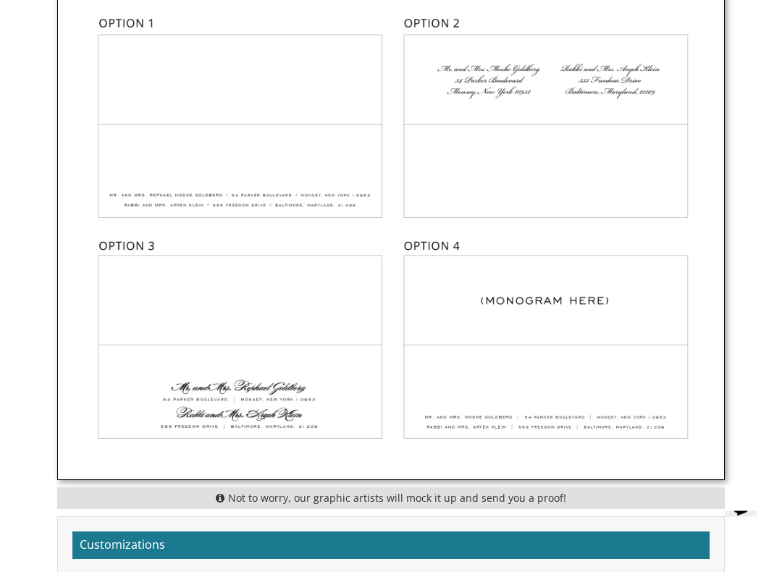
scroll to position [595, 0]
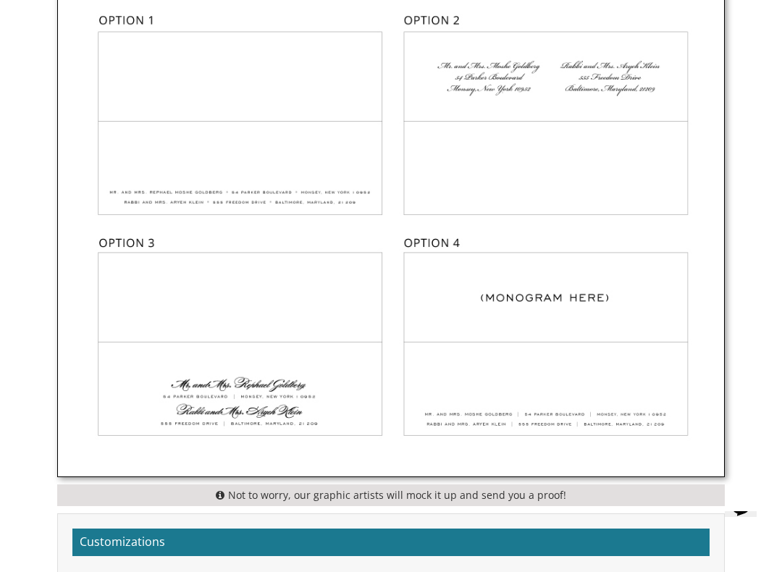
click at [172, 176] on img at bounding box center [391, 225] width 667 height 499
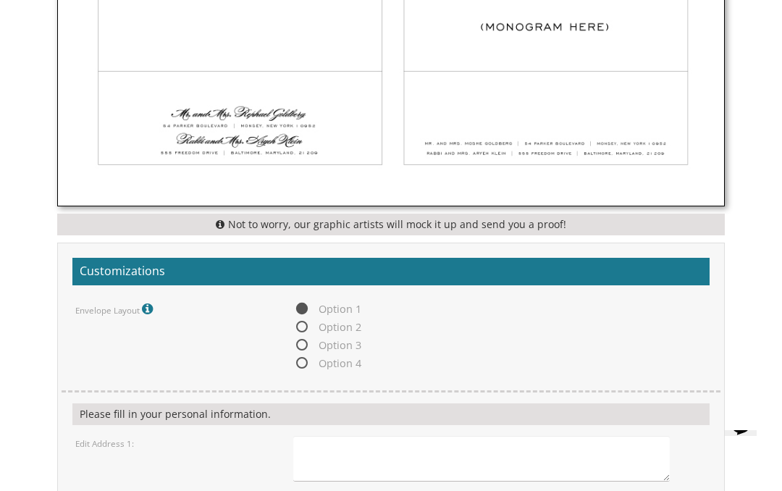
scroll to position [856, 0]
